Goal: Task Accomplishment & Management: Use online tool/utility

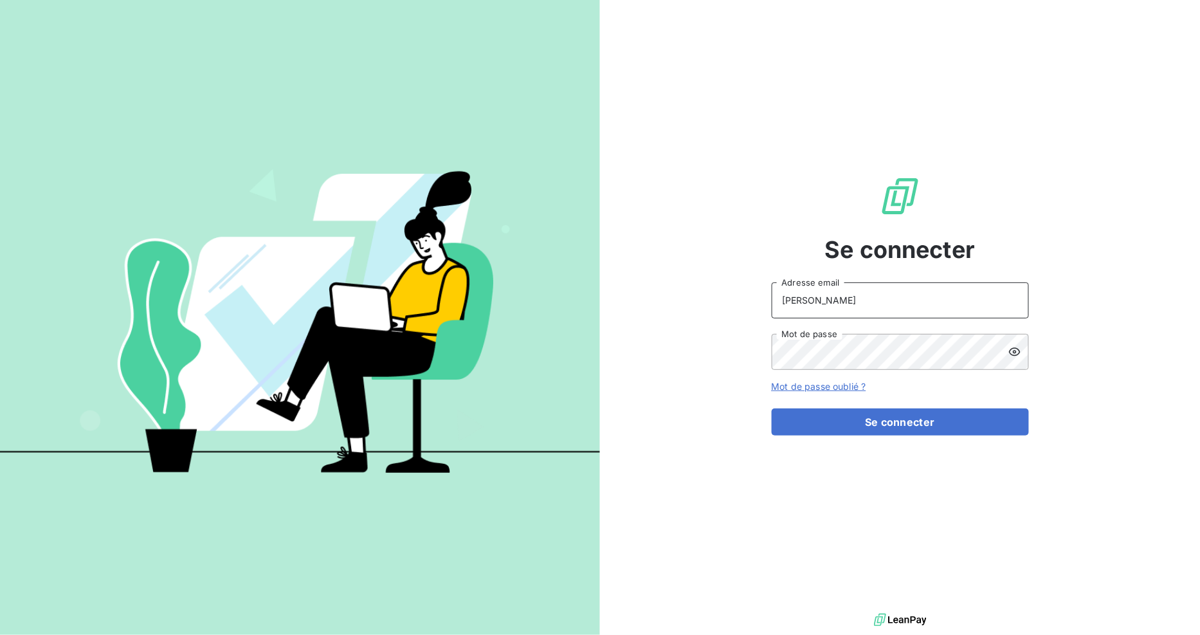
drag, startPoint x: 821, startPoint y: 303, endPoint x: 618, endPoint y: 289, distance: 203.7
click at [620, 289] on div "Se connecter [PERSON_NAME] Adresse email Mot de passe Mot de passe oublié ? Se …" at bounding box center [900, 305] width 600 height 610
type input "[EMAIL_ADDRESS][DOMAIN_NAME]"
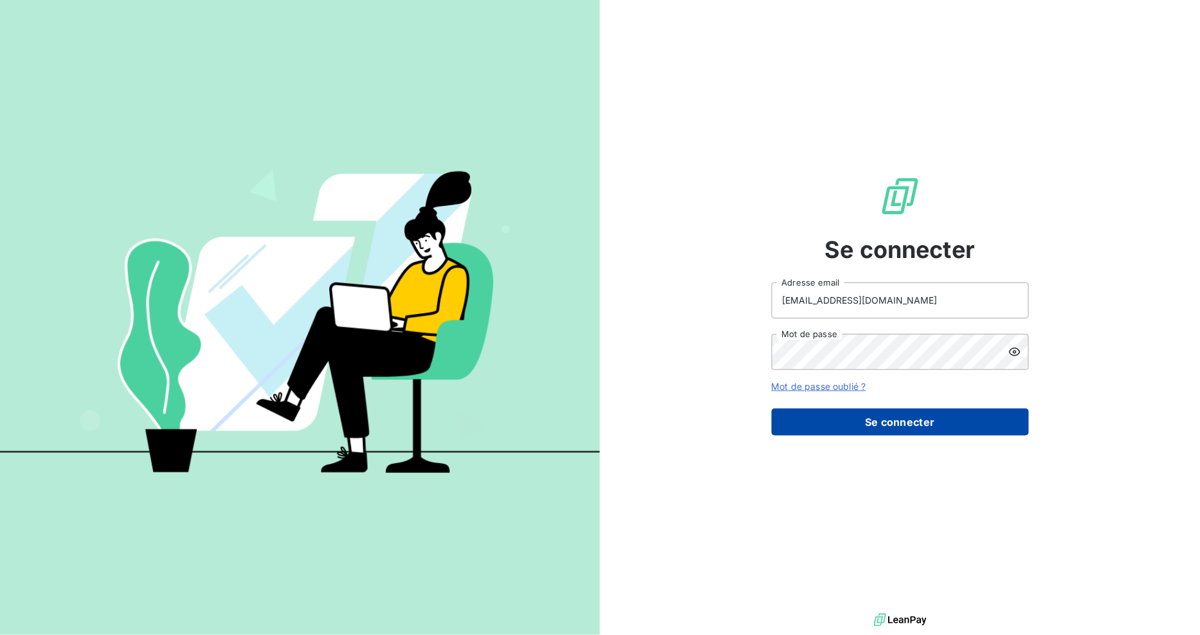
click at [898, 420] on button "Se connecter" at bounding box center [900, 421] width 257 height 27
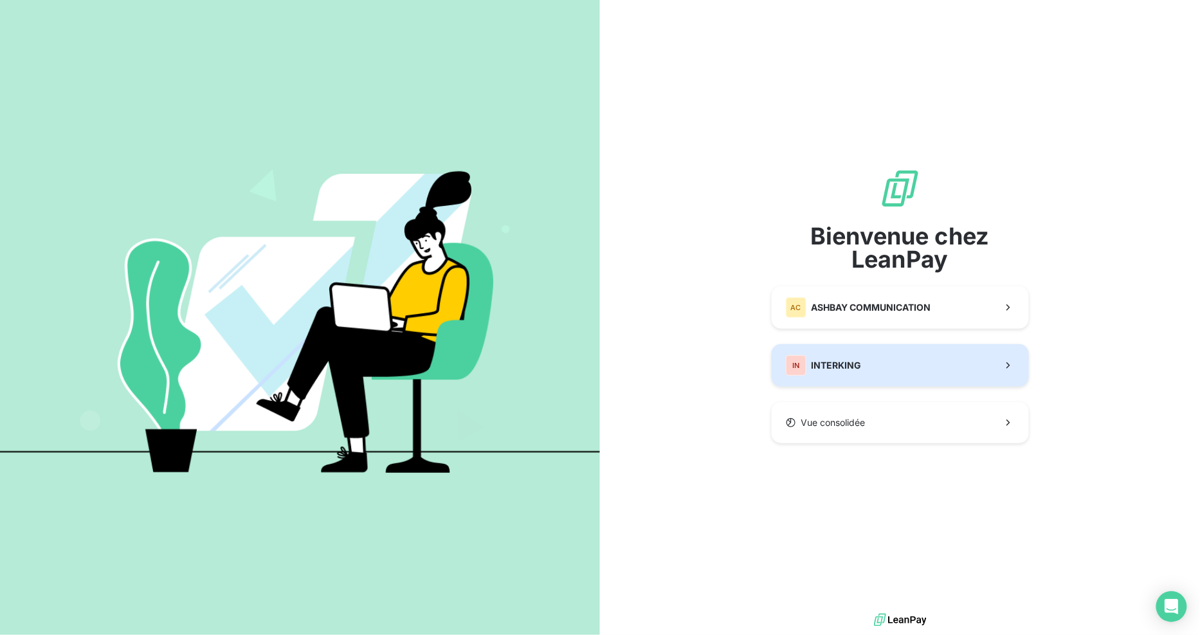
click at [914, 367] on button "IN INTERKING" at bounding box center [900, 365] width 257 height 42
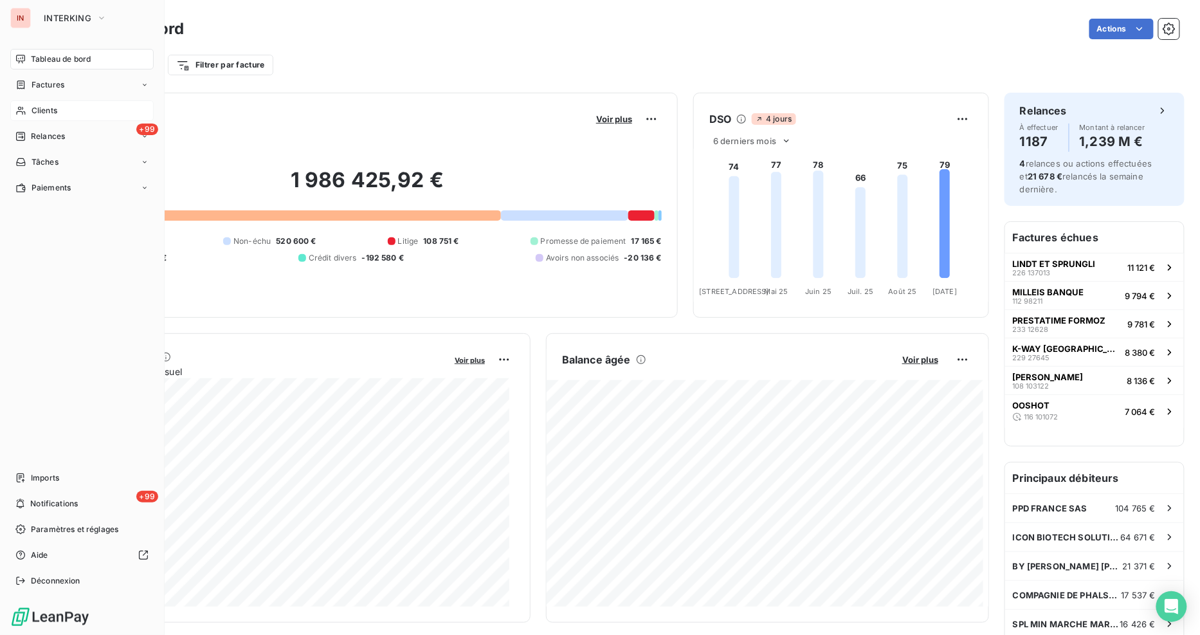
click at [43, 105] on span "Clients" at bounding box center [45, 111] width 26 height 12
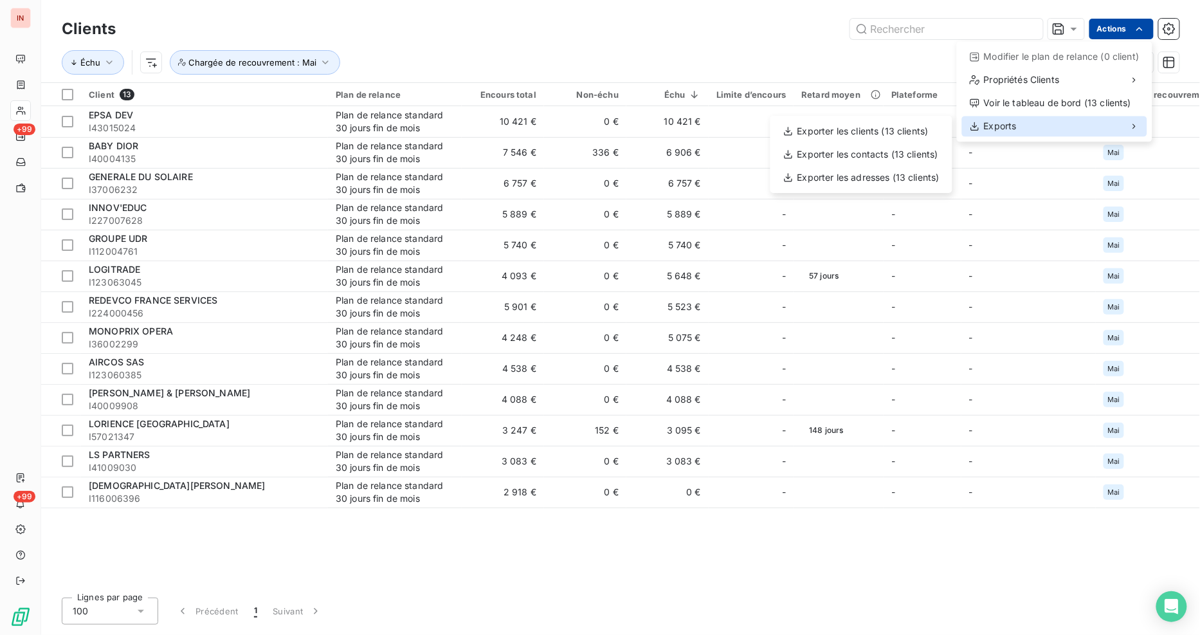
click at [1038, 122] on div "Exports" at bounding box center [1054, 126] width 185 height 21
click at [890, 130] on div "Exporter les clients (13 clients)" at bounding box center [862, 131] width 172 height 21
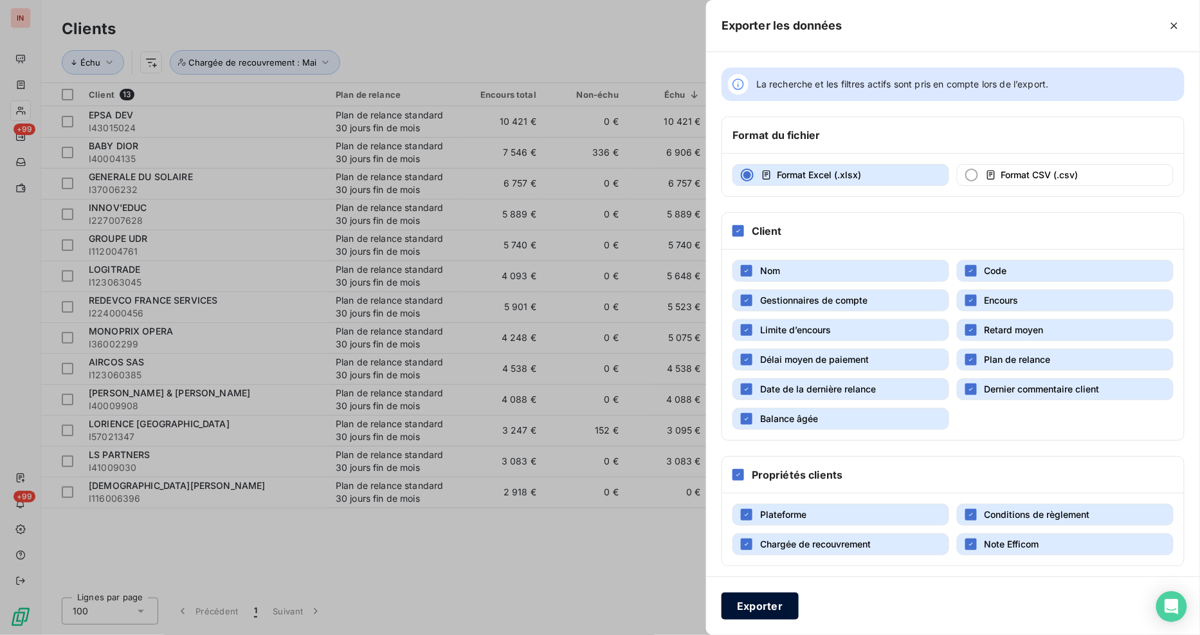
click at [776, 607] on button "Exporter" at bounding box center [760, 605] width 77 height 27
